Goal: Task Accomplishment & Management: Manage account settings

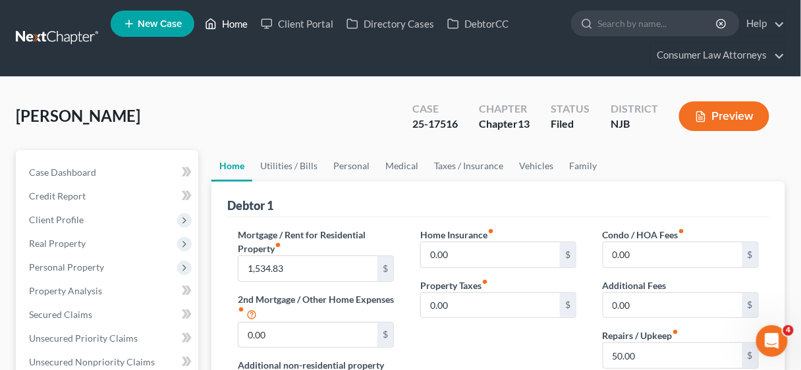
click at [235, 21] on link "Home" at bounding box center [226, 24] width 56 height 24
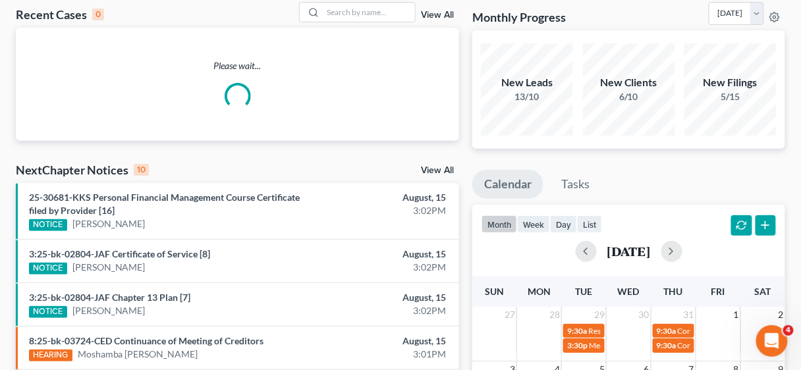
scroll to position [211, 0]
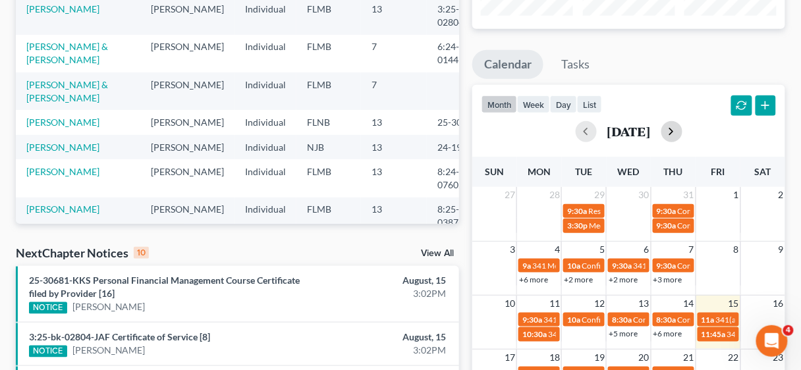
click at [682, 132] on button "button" at bounding box center [671, 131] width 21 height 21
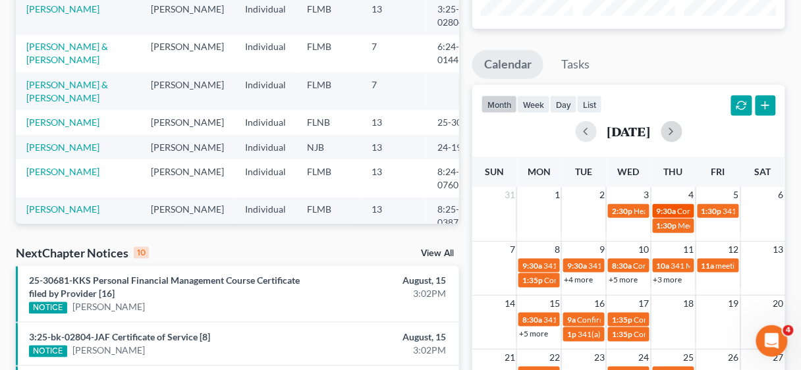
click at [683, 209] on span "Confirmation Hearing [PERSON_NAME]" at bounding box center [747, 211] width 139 height 10
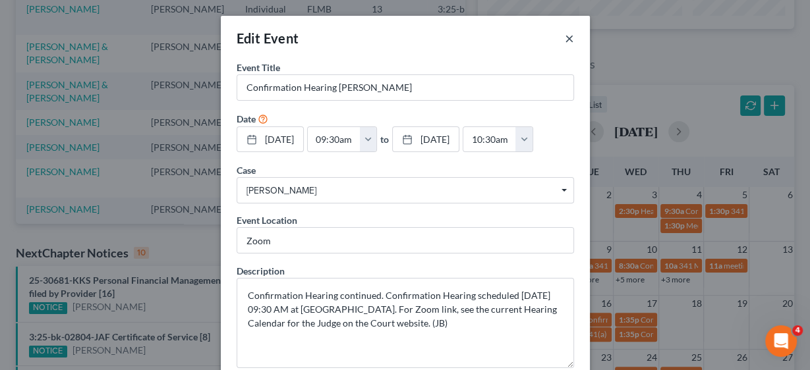
click at [564, 36] on button "×" at bounding box center [568, 38] width 9 height 16
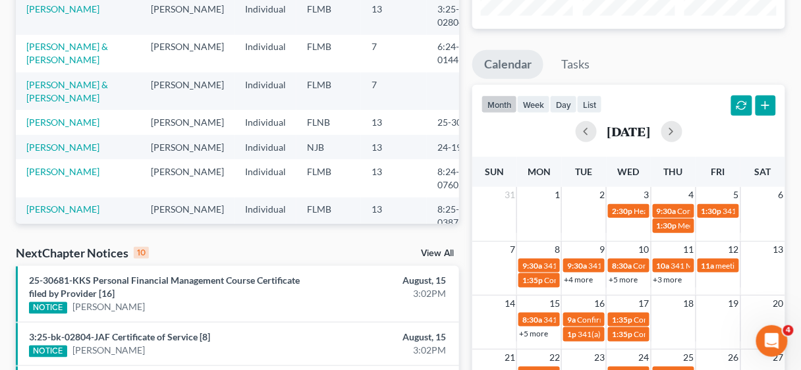
click at [674, 275] on link "+3 more" at bounding box center [667, 280] width 29 height 10
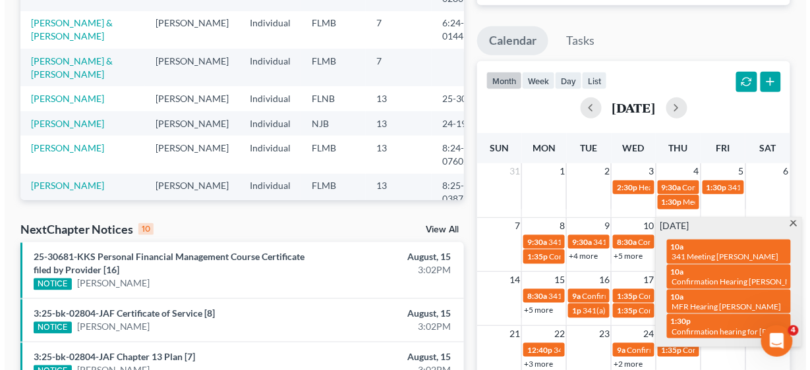
scroll to position [263, 0]
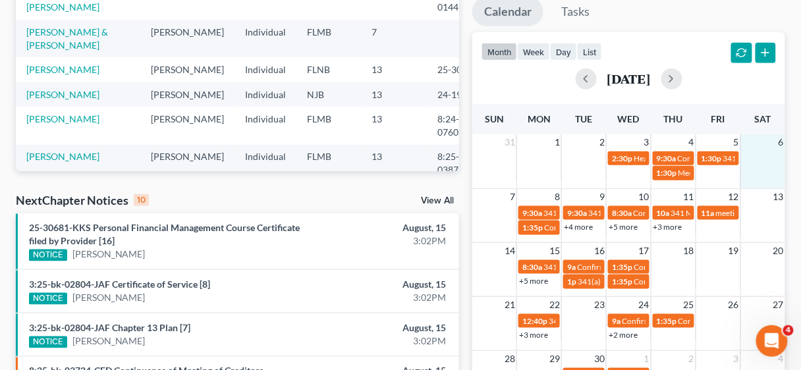
click at [750, 175] on td at bounding box center [762, 165] width 45 height 30
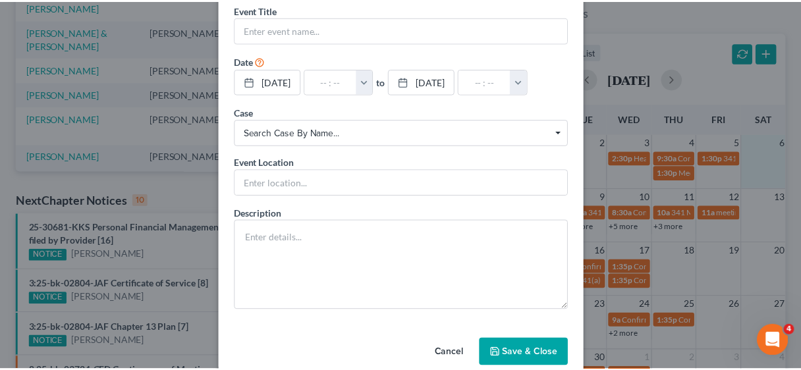
scroll to position [78, 0]
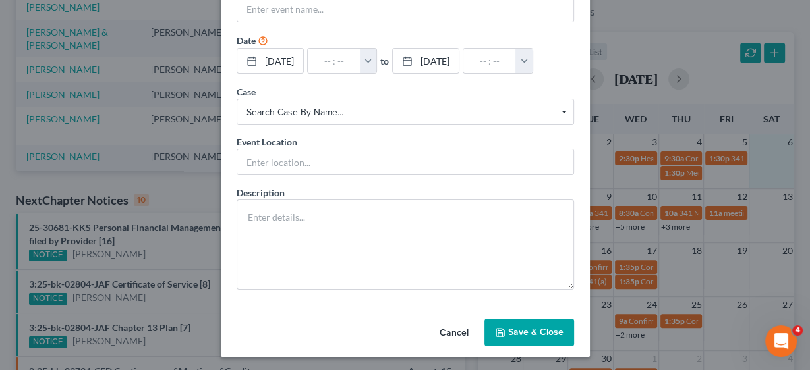
click at [451, 329] on button "Cancel" at bounding box center [454, 333] width 50 height 26
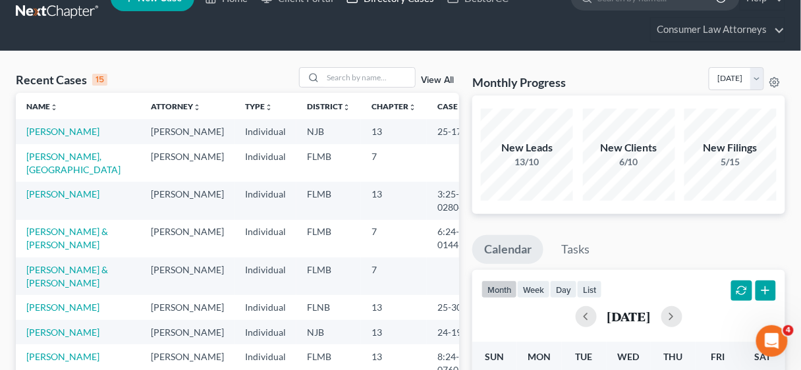
scroll to position [0, 0]
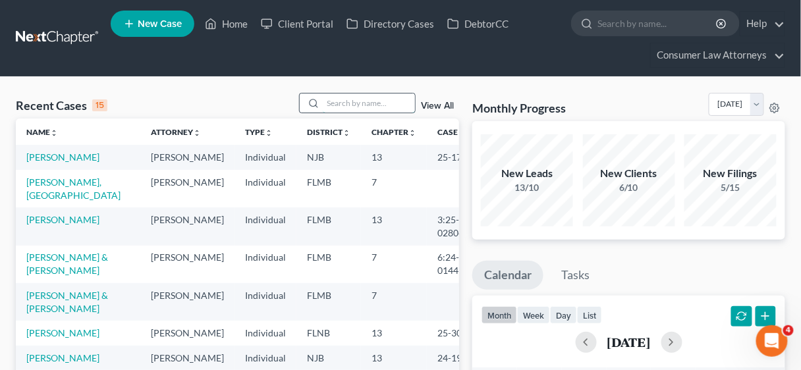
click at [360, 103] on input "search" at bounding box center [369, 103] width 92 height 19
type input "[PERSON_NAME]"
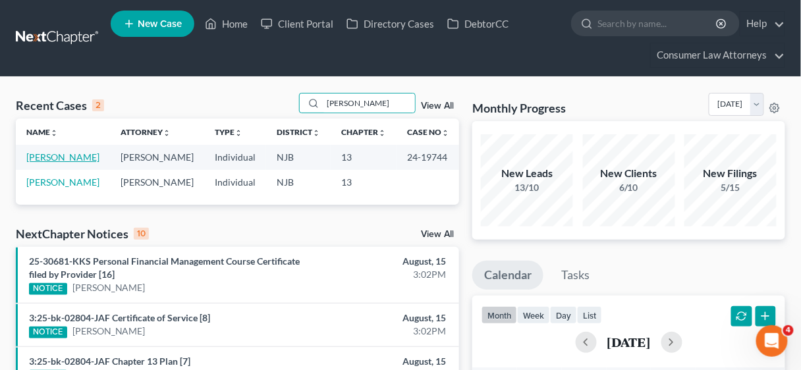
click at [52, 155] on link "[PERSON_NAME]" at bounding box center [62, 156] width 73 height 11
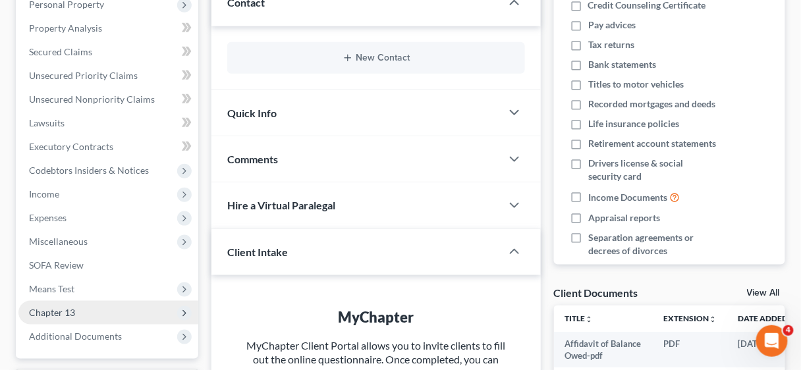
scroll to position [316, 0]
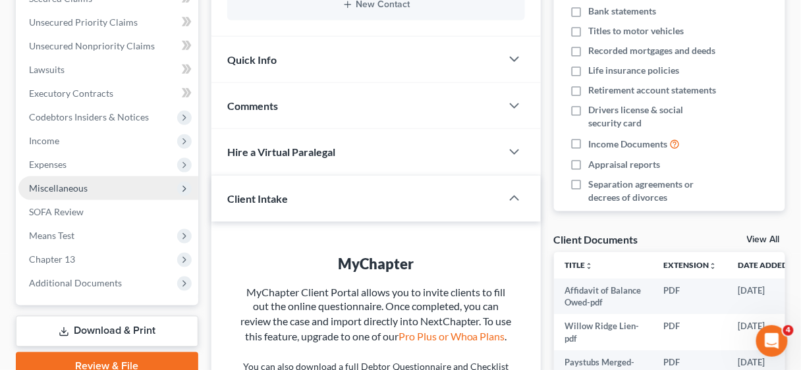
click at [71, 194] on span "Miscellaneous" at bounding box center [108, 189] width 180 height 24
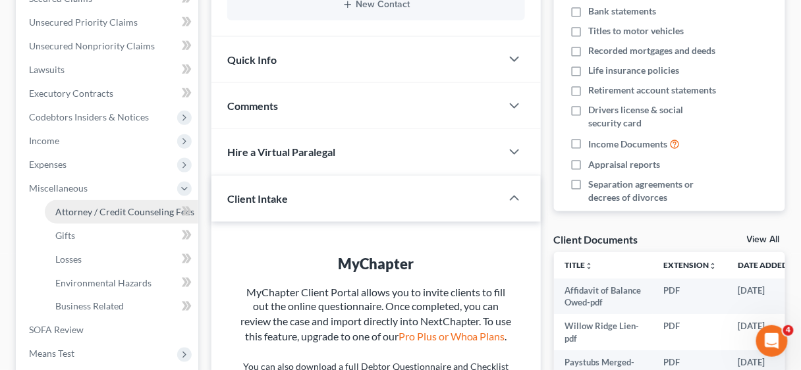
click at [96, 210] on span "Attorney / Credit Counseling Fees" at bounding box center [124, 211] width 139 height 11
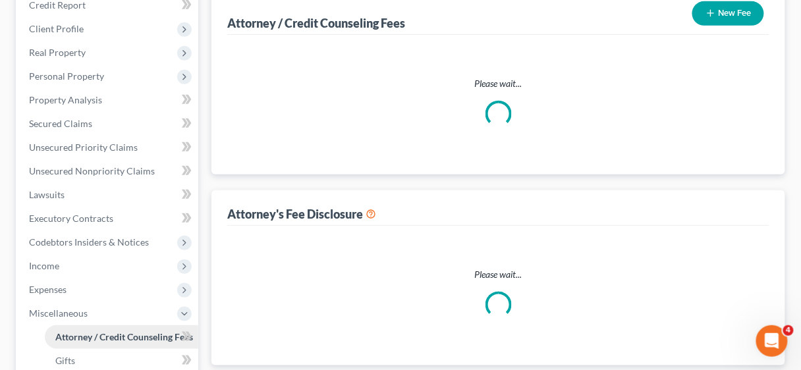
select select "2"
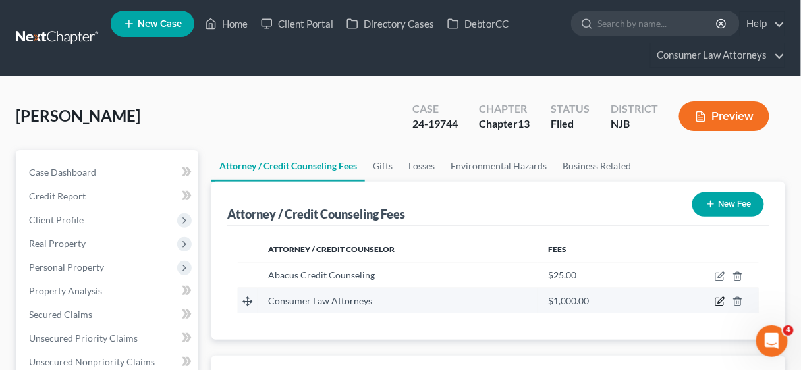
click at [717, 296] on icon "button" at bounding box center [720, 301] width 11 height 11
select select "9"
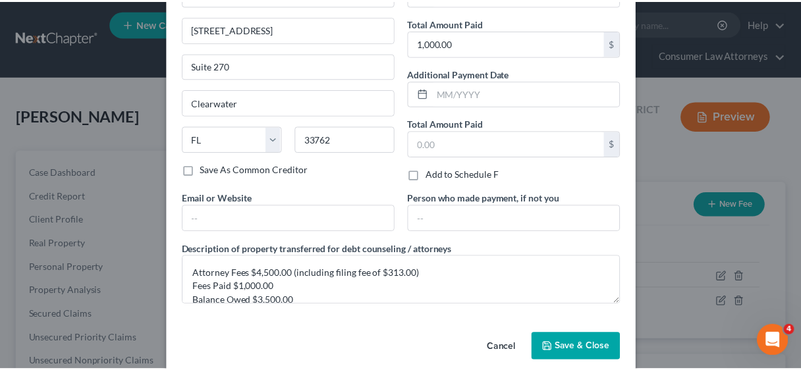
scroll to position [109, 0]
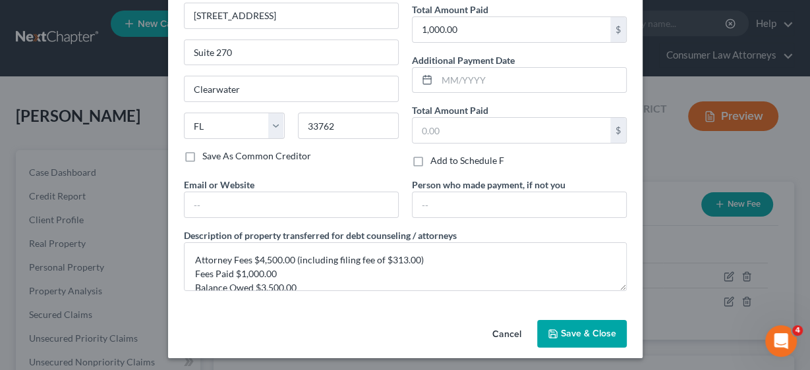
click at [579, 333] on span "Save & Close" at bounding box center [588, 333] width 55 height 11
